Goal: Task Accomplishment & Management: Use online tool/utility

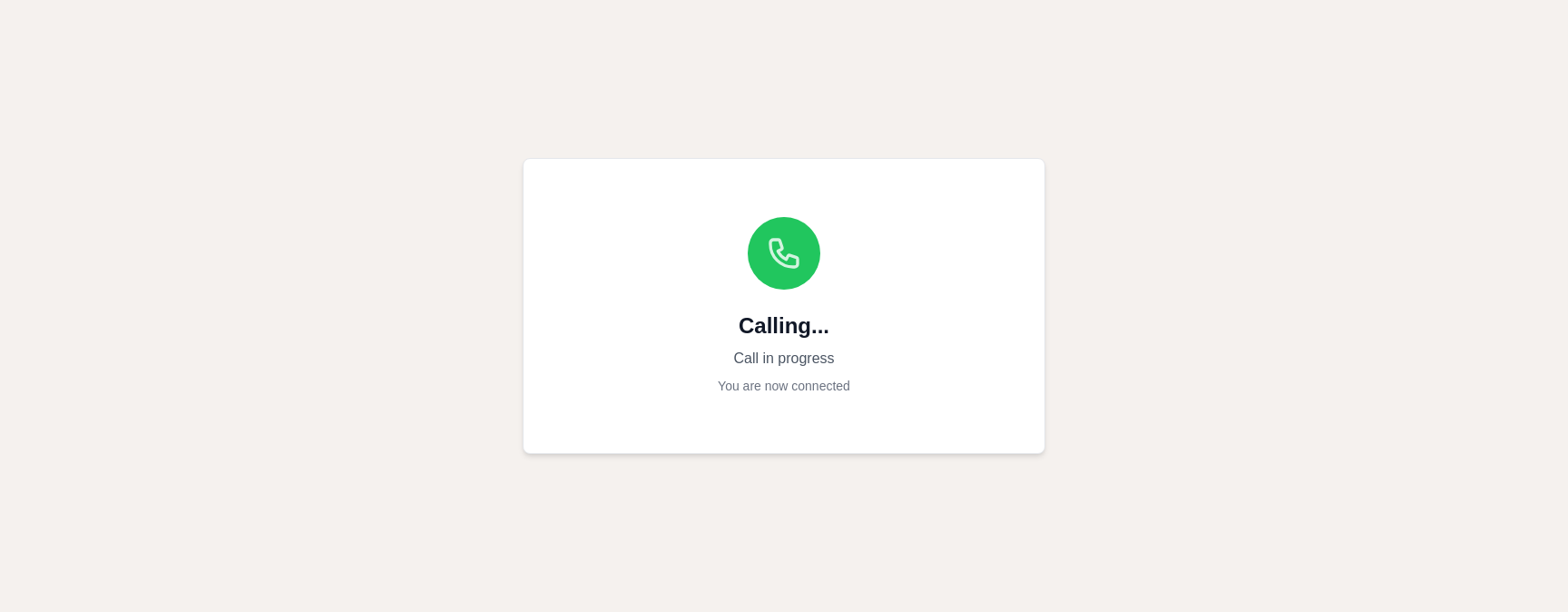
click at [1164, 348] on div "Calling... Call in progress You are now connected" at bounding box center [784, 306] width 1568 height 612
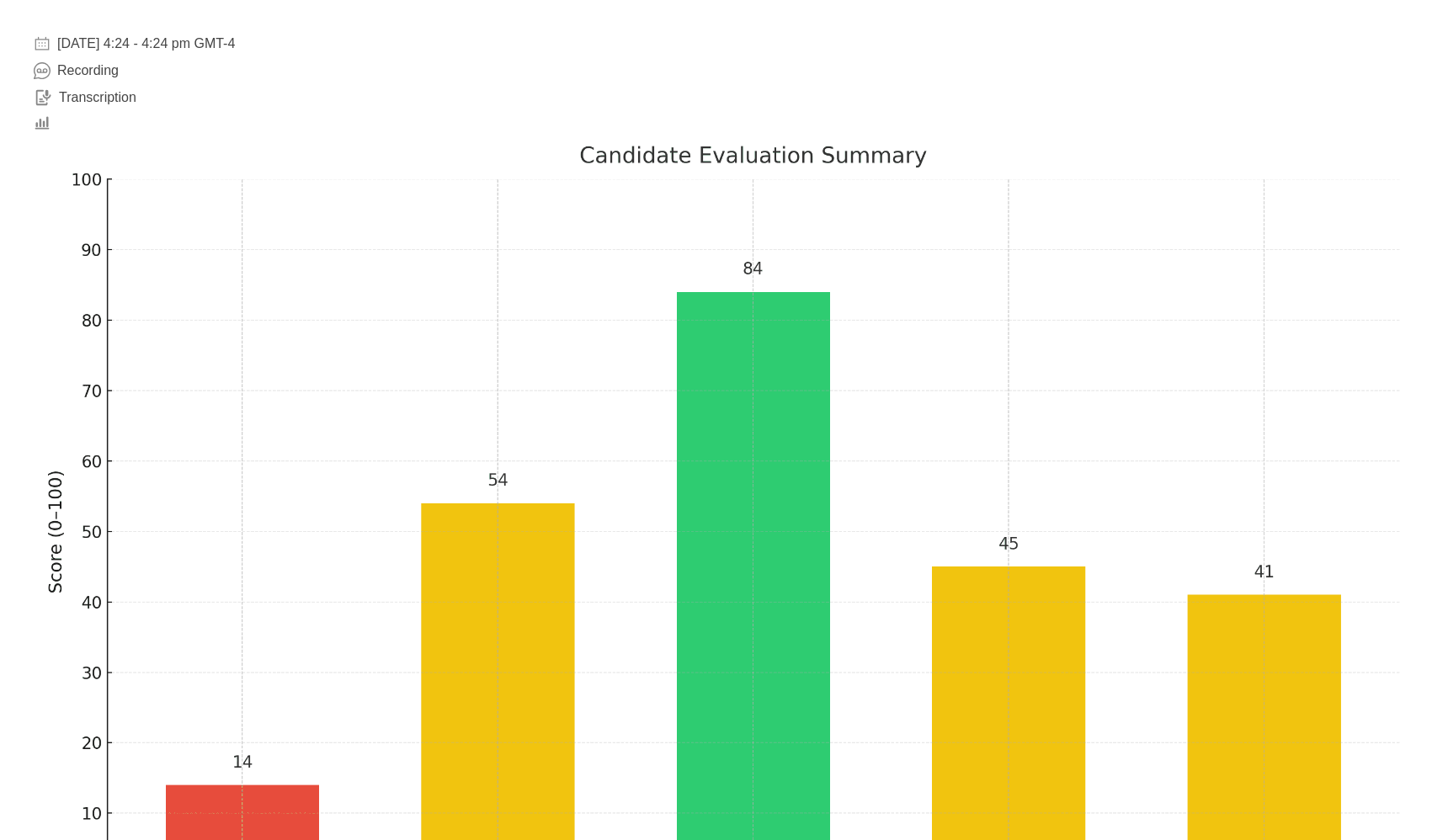
click at [101, 70] on span "Recording" at bounding box center [87, 71] width 62 height 20
click at [101, 71] on span "Recording" at bounding box center [87, 71] width 62 height 20
